Goal: Check status: Check status

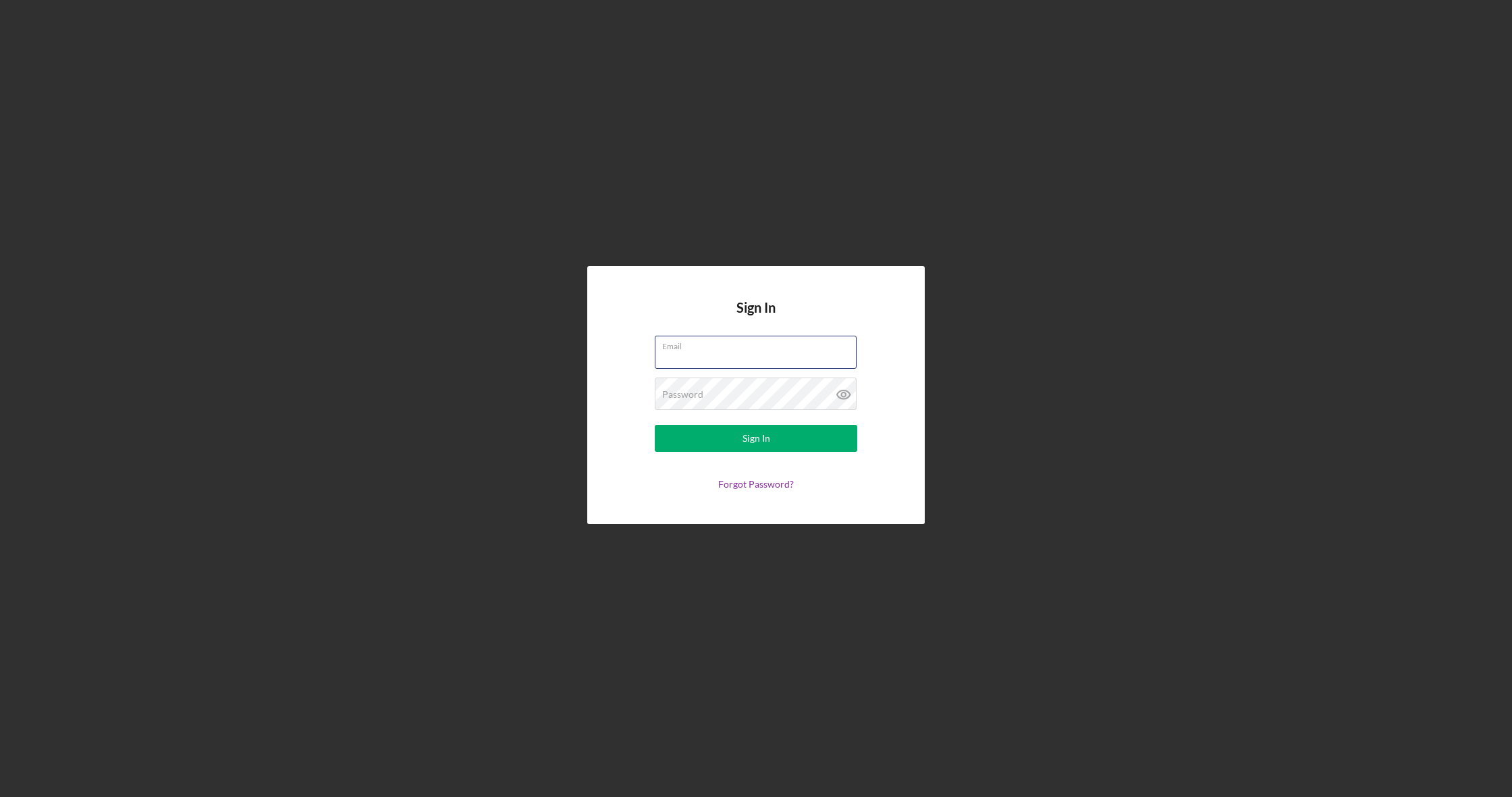
type input "[EMAIL_ADDRESS][DOMAIN_NAME]"
click at [506, 317] on button "Sign In" at bounding box center [756, 438] width 202 height 27
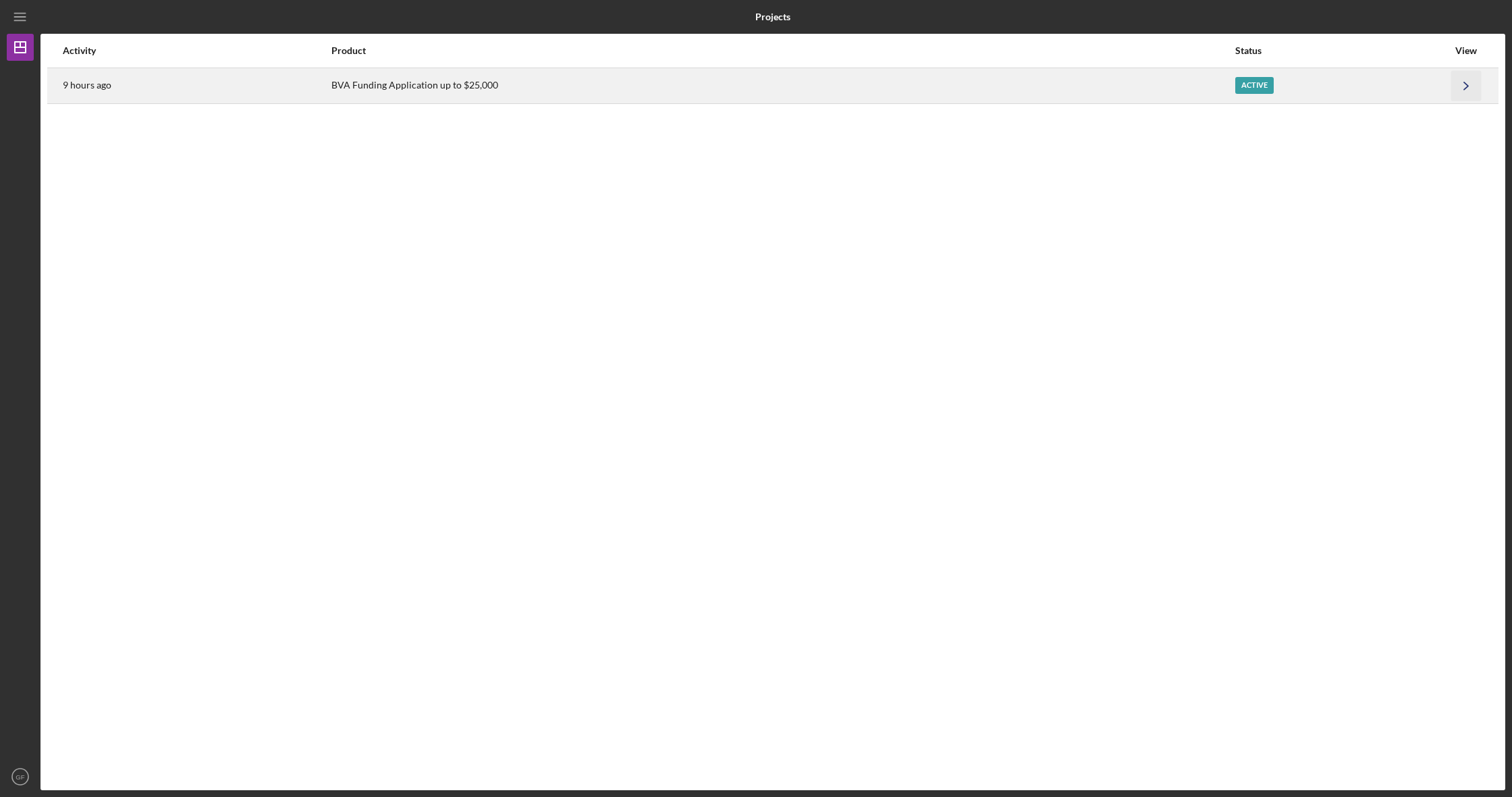
click at [506, 84] on icon "Icon/Navigate" at bounding box center [1467, 85] width 31 height 31
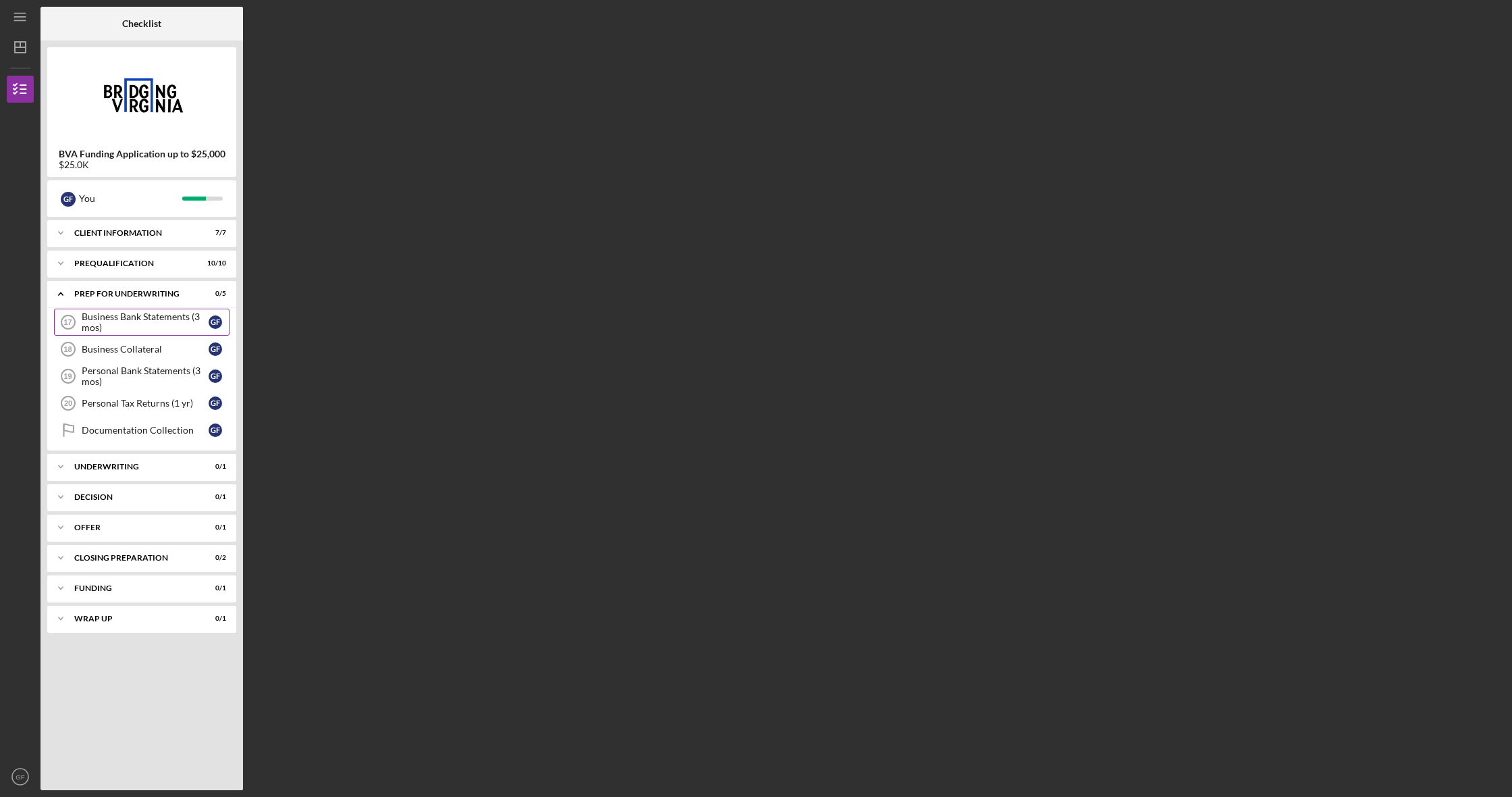
click at [133, 316] on div "Business Bank Statements (3 mos)" at bounding box center [145, 322] width 127 height 22
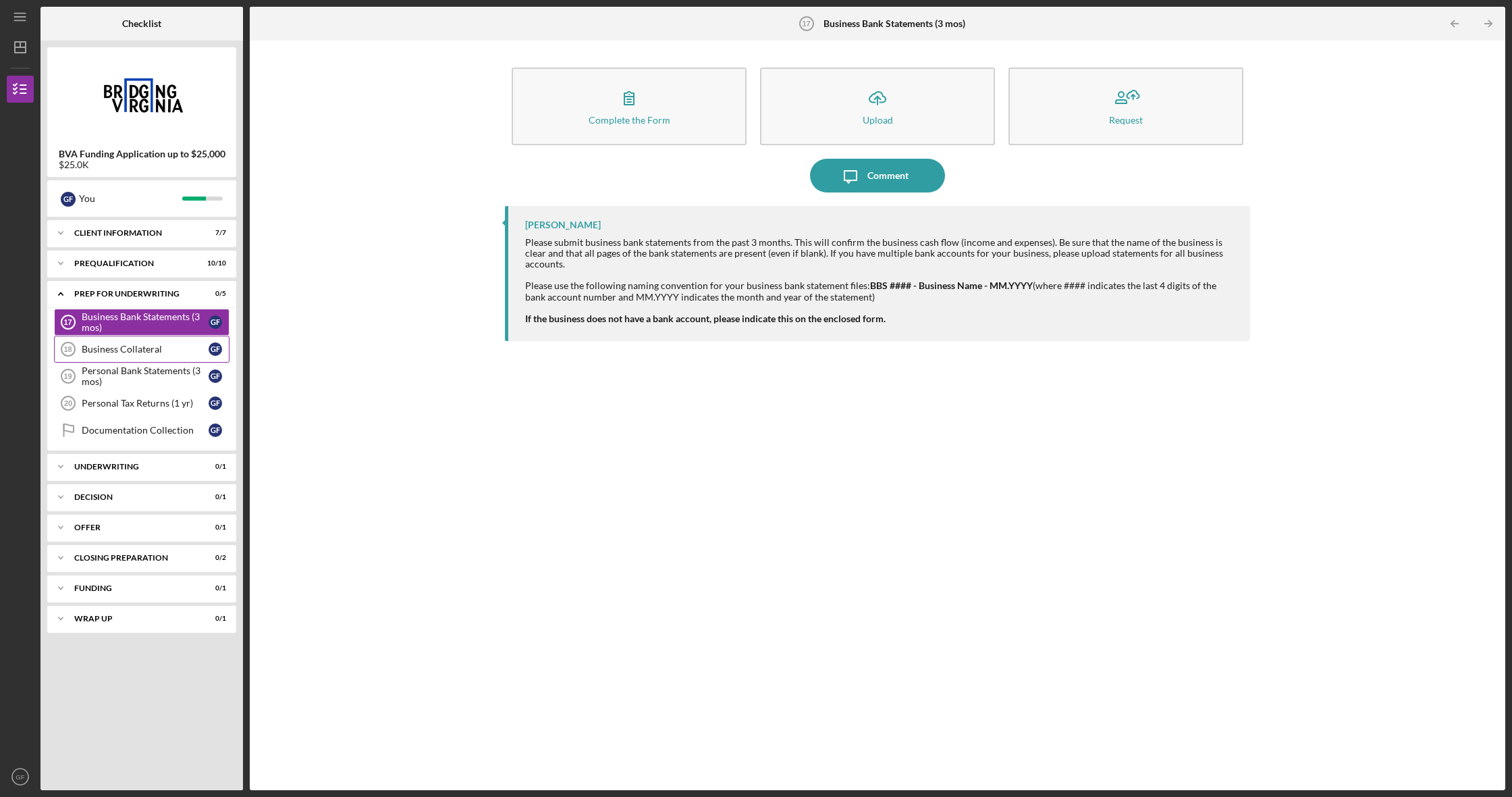
click at [139, 317] on div "Business Collateral" at bounding box center [145, 349] width 127 height 10
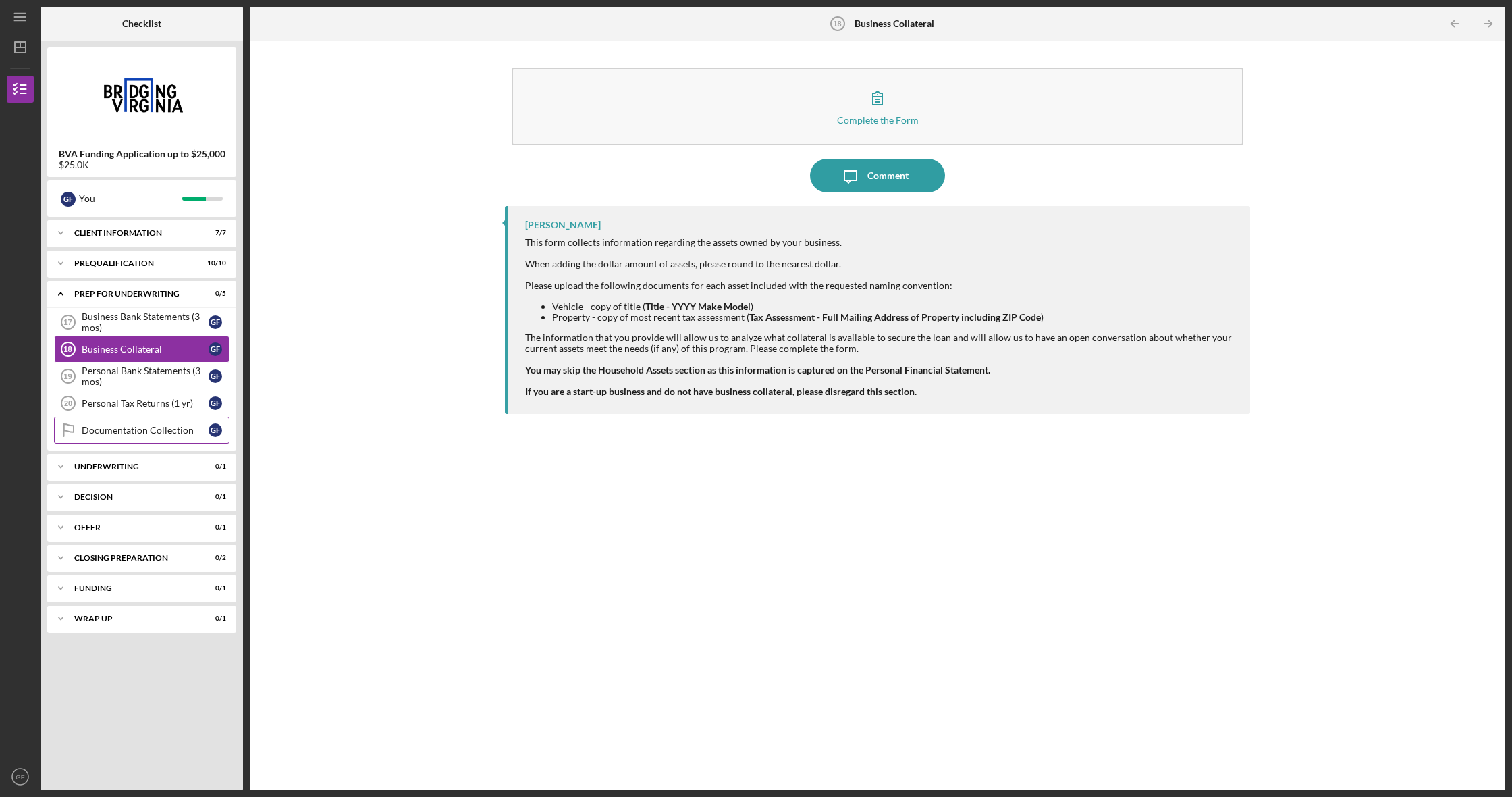
click at [148, 317] on div "Documentation Collection" at bounding box center [145, 430] width 127 height 10
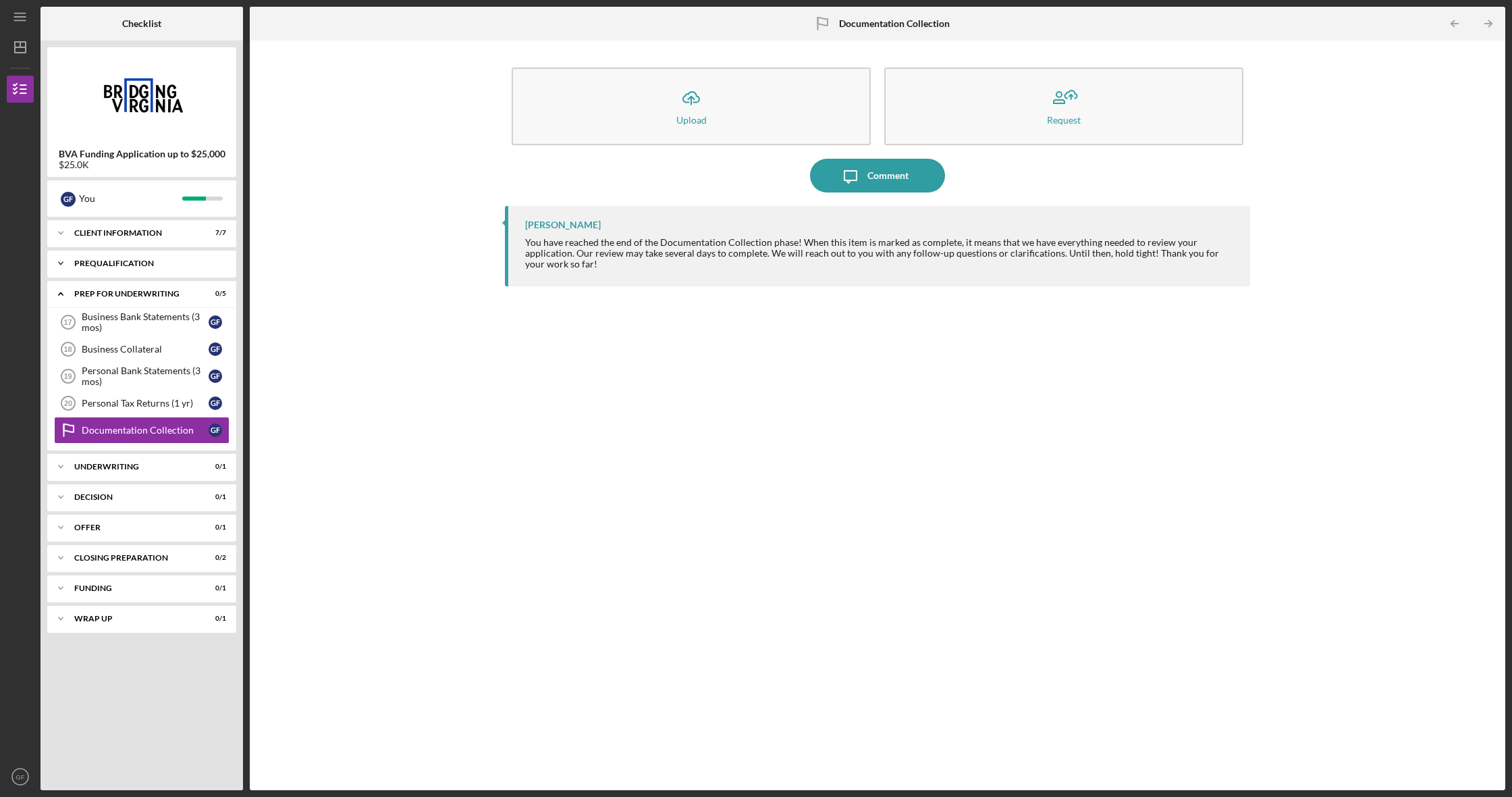
click at [148, 266] on div "Prequalification" at bounding box center [147, 264] width 145 height 8
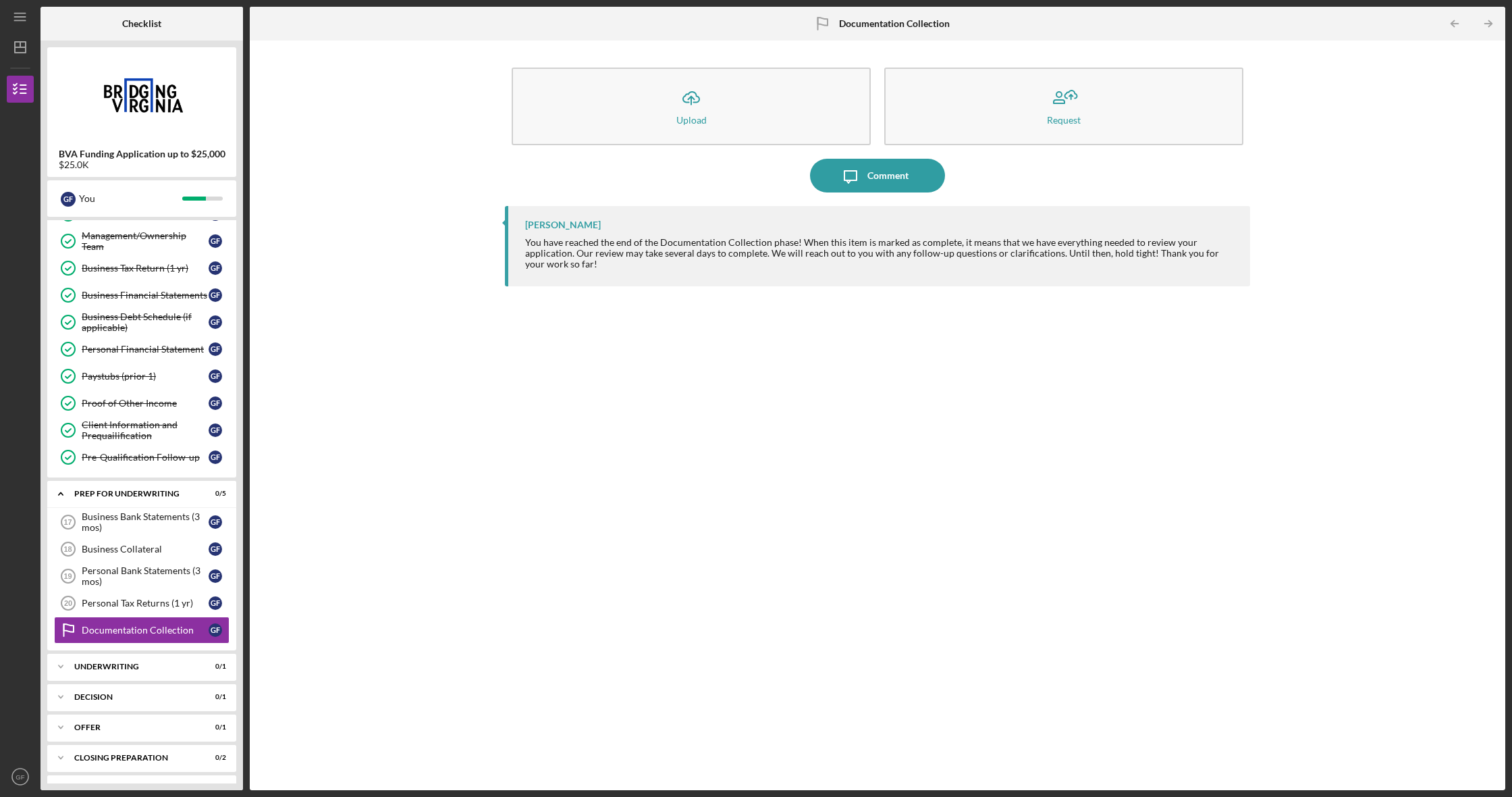
scroll to position [78, 0]
